Goal: Information Seeking & Learning: Learn about a topic

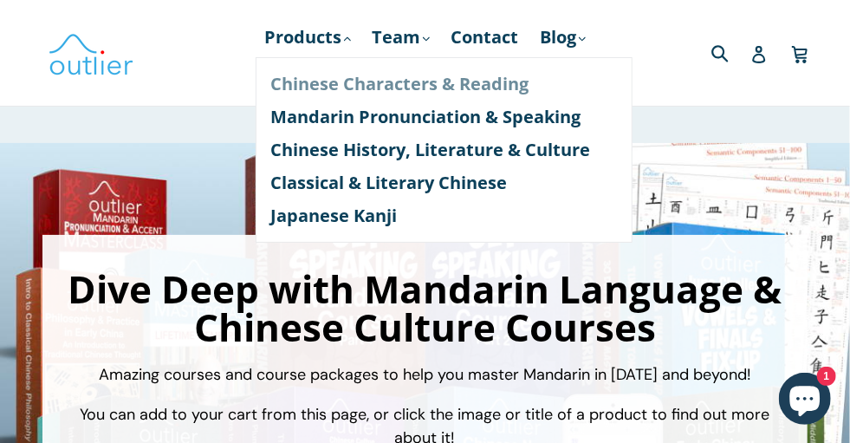
click at [306, 77] on link "Chinese Characters & Reading" at bounding box center [444, 84] width 346 height 33
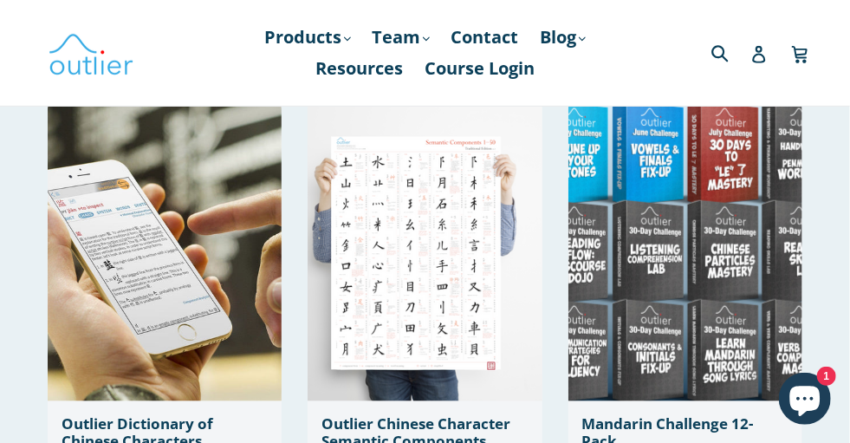
scroll to position [607, 0]
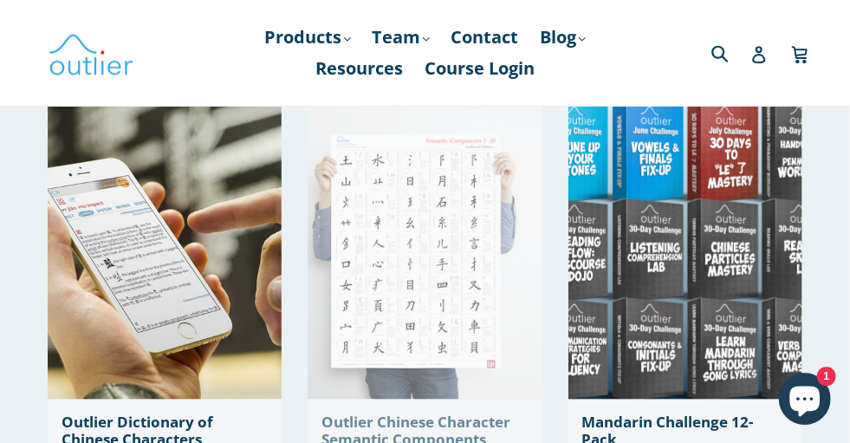
click at [401, 216] on img at bounding box center [425, 249] width 234 height 299
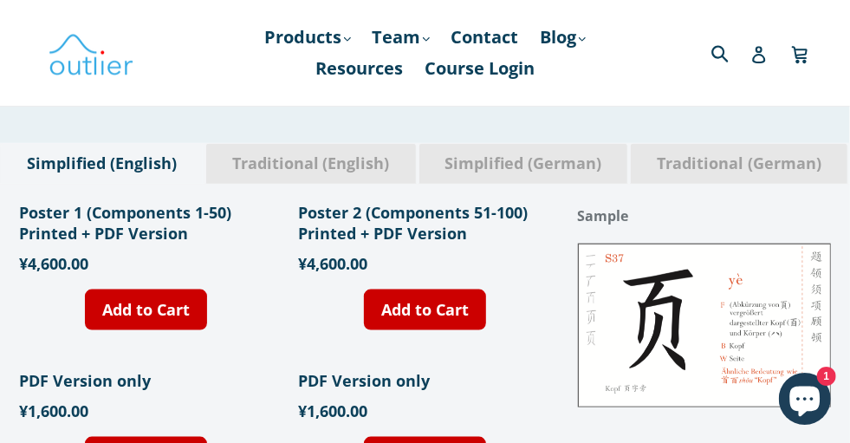
scroll to position [671, 0]
click at [314, 165] on span "Traditional (English)" at bounding box center [311, 163] width 184 height 23
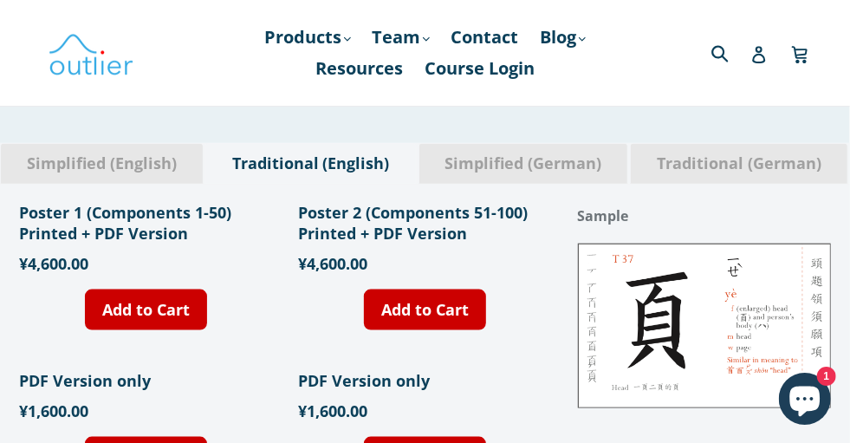
click at [142, 172] on span "Simplified (English)" at bounding box center [102, 163] width 176 height 23
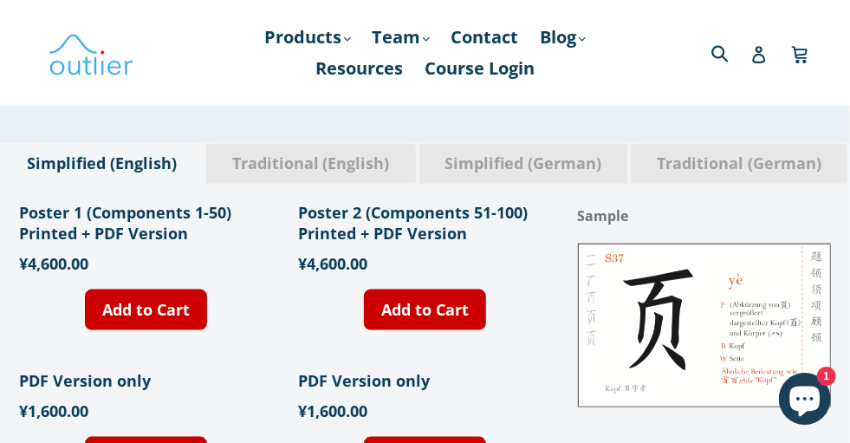
click at [308, 172] on span "Traditional (English)" at bounding box center [311, 163] width 184 height 23
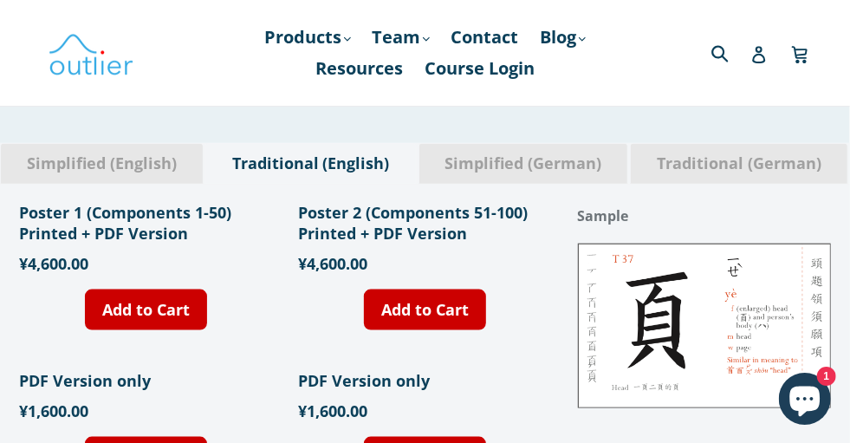
click at [539, 178] on div "Simplified (German)" at bounding box center [523, 163] width 211 height 41
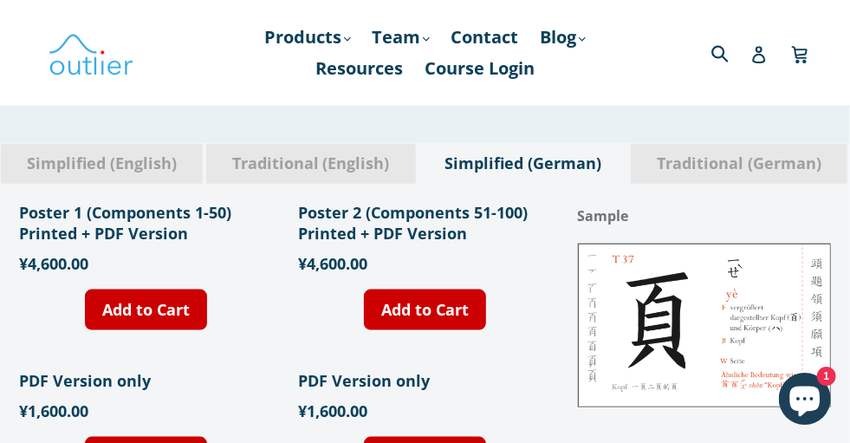
click at [694, 174] on span "Traditional (German)" at bounding box center [739, 163] width 191 height 23
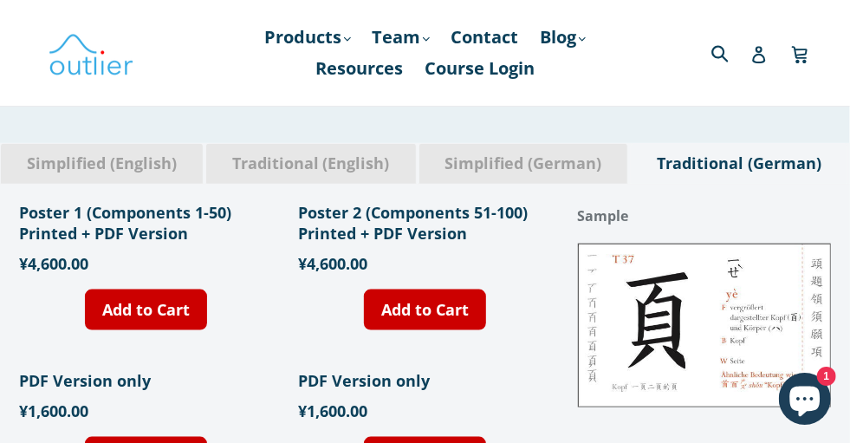
click at [571, 159] on span "Simplified (German)" at bounding box center [523, 163] width 183 height 23
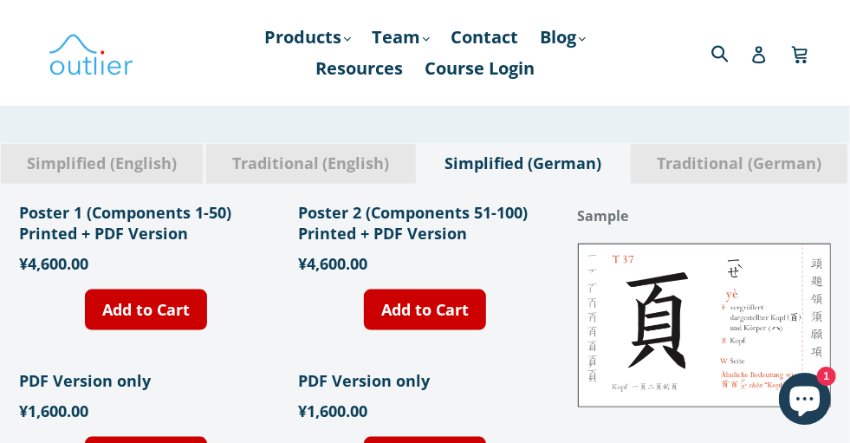
click at [185, 60] on div at bounding box center [142, 53] width 189 height 50
